Goal: Information Seeking & Learning: Learn about a topic

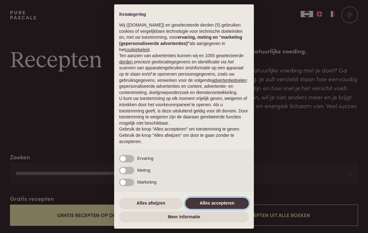
click at [223, 209] on button "Alles accepteren" at bounding box center [217, 203] width 64 height 11
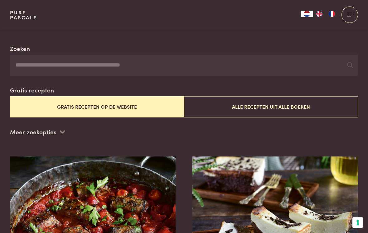
click at [298, 108] on button "Alle recepten uit alle boeken" at bounding box center [271, 106] width 174 height 21
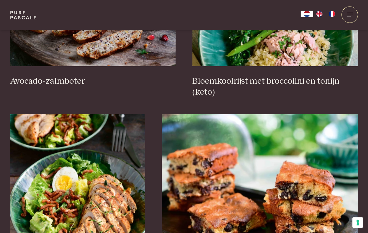
scroll to position [835, 0]
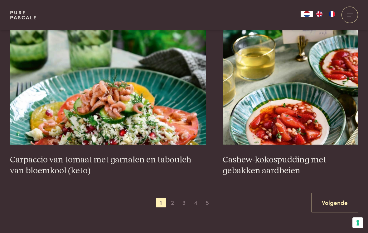
click at [339, 198] on link "Volgende" at bounding box center [335, 203] width 47 height 20
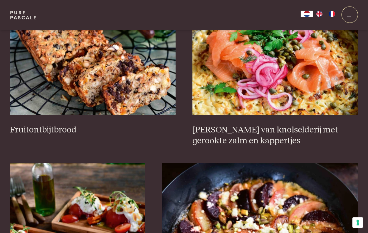
scroll to position [783, 0]
click at [44, 125] on h3 "Fruitontbijtbrood" at bounding box center [93, 130] width 166 height 11
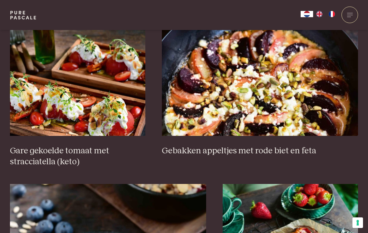
scroll to position [122, 0]
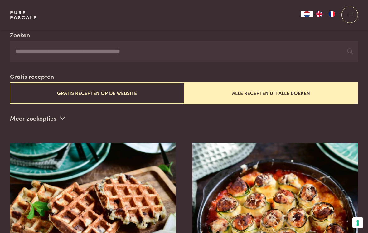
click at [71, 92] on button "Gratis recepten op de website" at bounding box center [97, 92] width 174 height 21
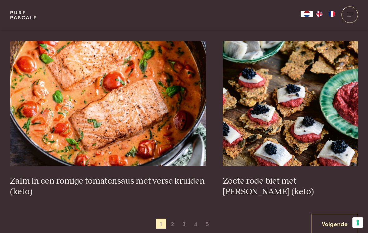
scroll to position [1046, 0]
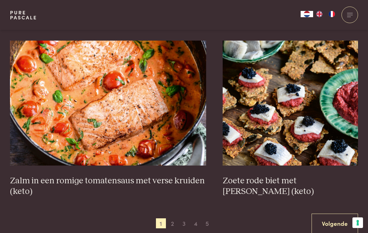
click at [170, 223] on span "2" at bounding box center [173, 223] width 10 height 10
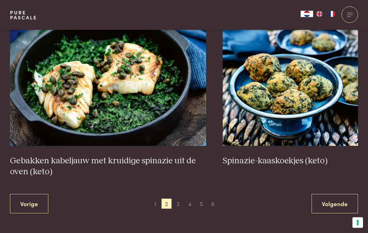
scroll to position [1076, 0]
click at [175, 200] on span "3" at bounding box center [178, 204] width 10 height 10
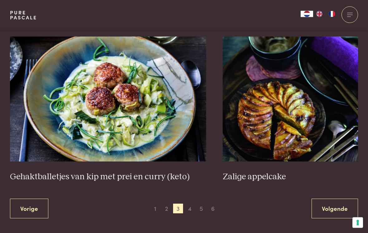
scroll to position [1104, 0]
click at [189, 208] on span "4" at bounding box center [190, 209] width 10 height 10
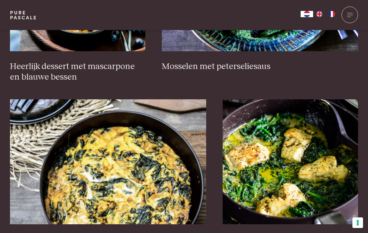
scroll to position [535, 0]
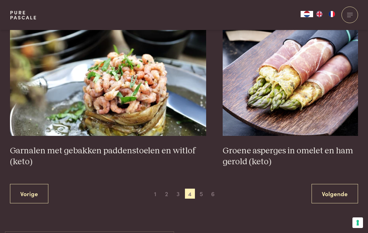
click at [197, 191] on span "5" at bounding box center [202, 194] width 10 height 10
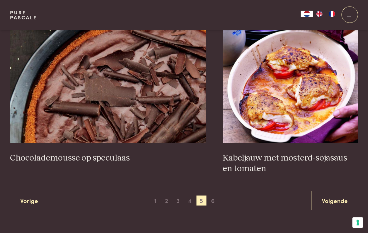
scroll to position [1101, 0]
click at [215, 199] on span "6" at bounding box center [213, 200] width 10 height 10
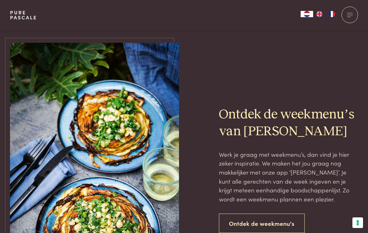
scroll to position [436, 0]
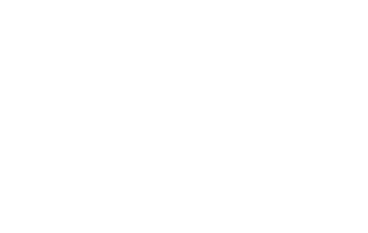
scroll to position [137, 0]
